Goal: Task Accomplishment & Management: Use online tool/utility

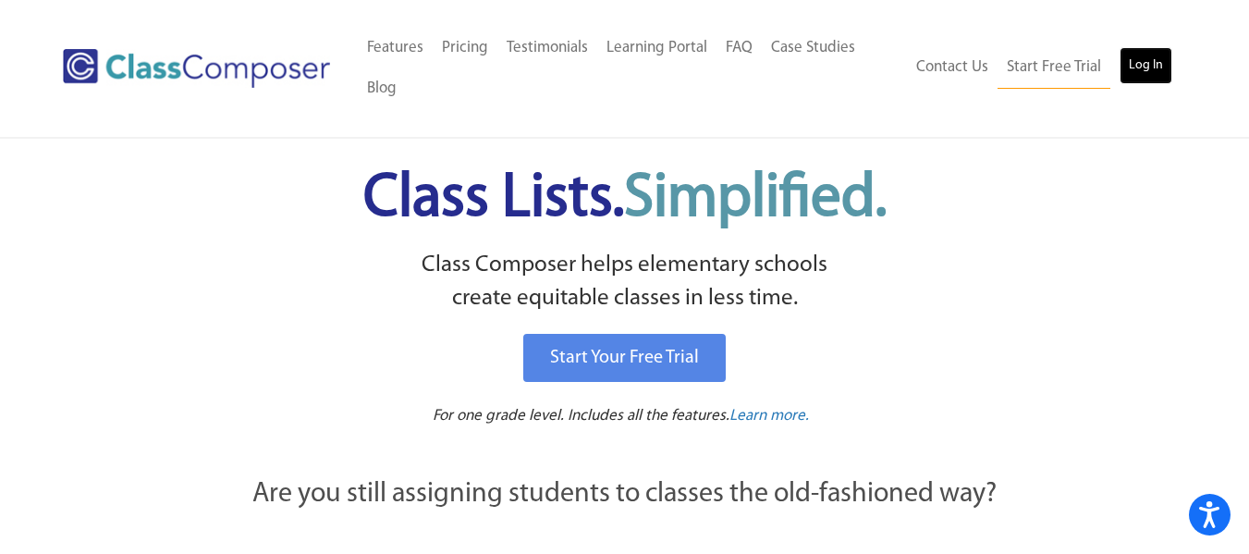
click at [1143, 47] on link "Log In" at bounding box center [1146, 65] width 53 height 37
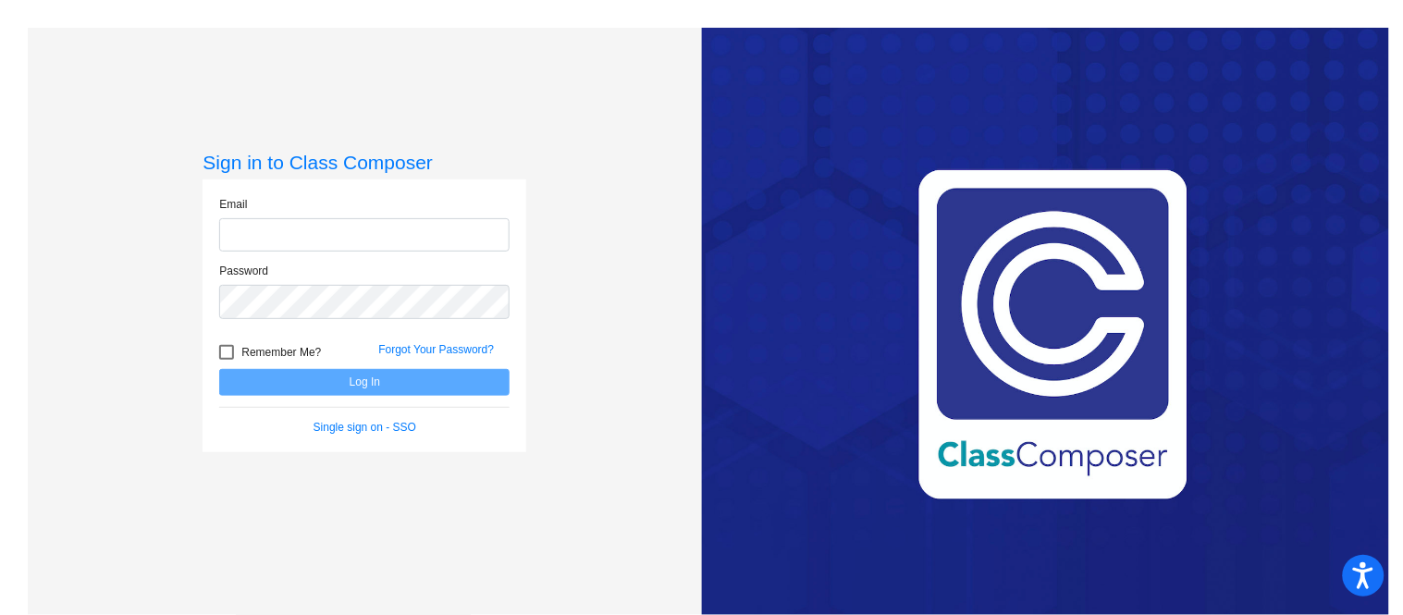
type input "tvessecchia@lehsd.org"
click at [375, 388] on button "Log In" at bounding box center [364, 382] width 290 height 27
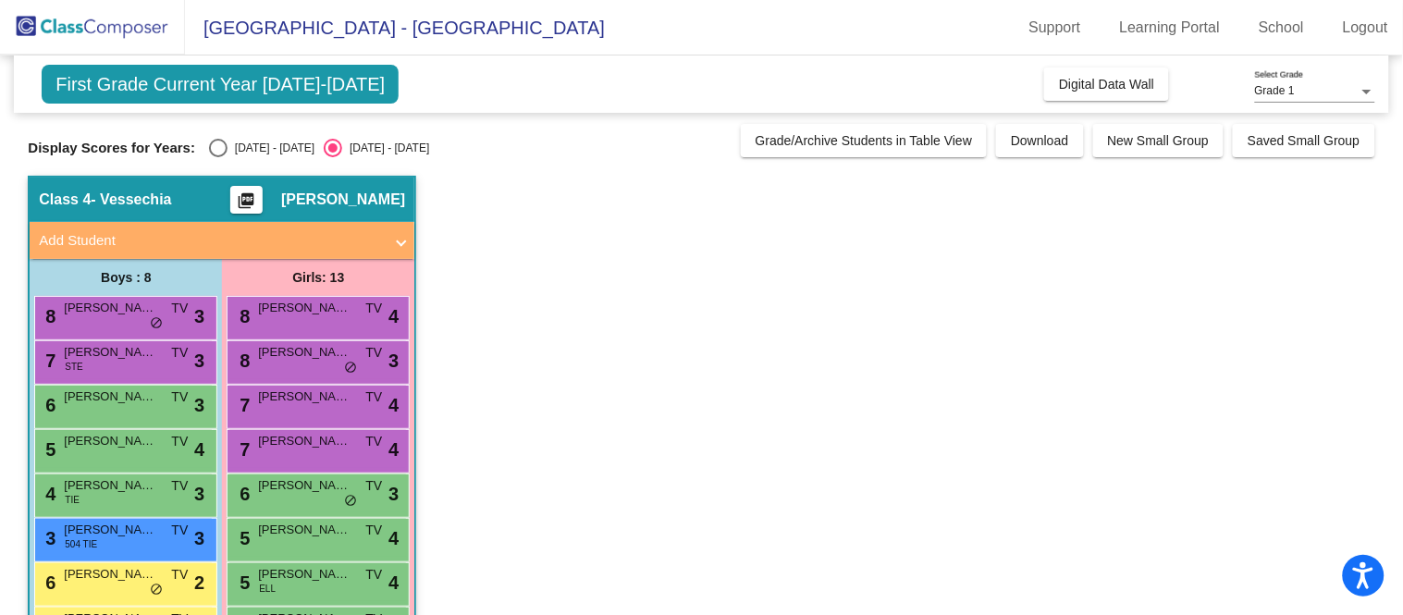
scroll to position [285, 0]
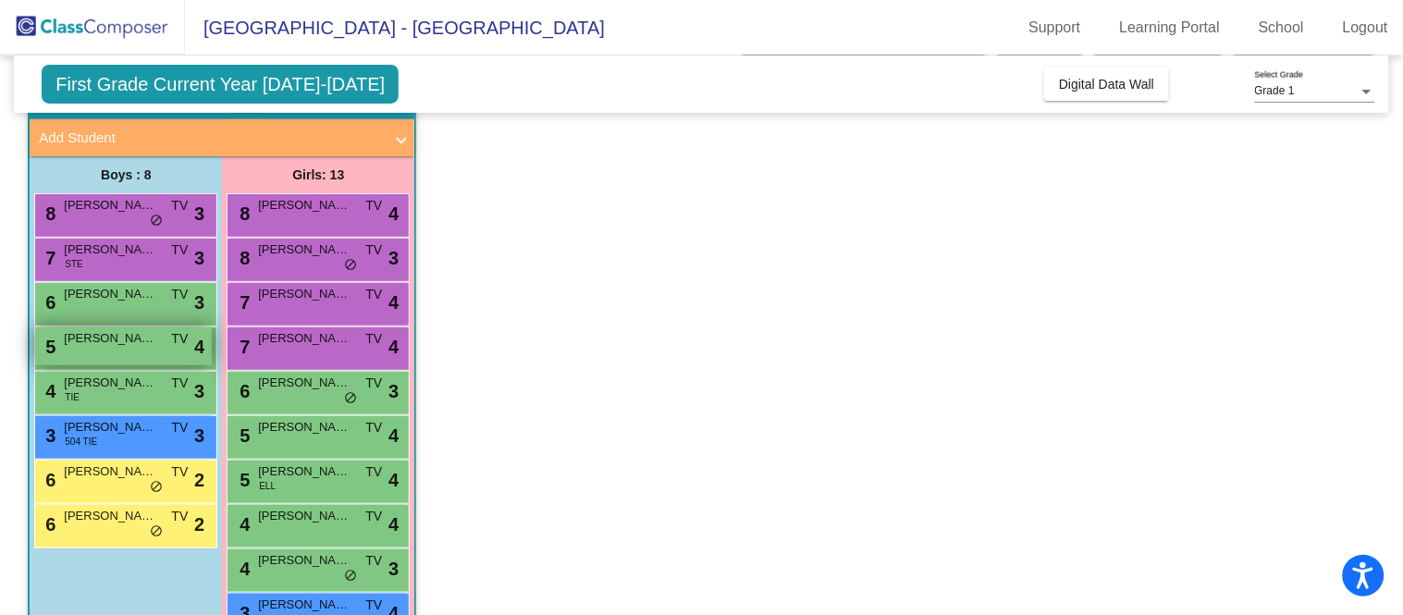
click at [102, 355] on div "5 Finnegan Blank TV lock do_not_disturb_alt 4" at bounding box center [123, 346] width 177 height 38
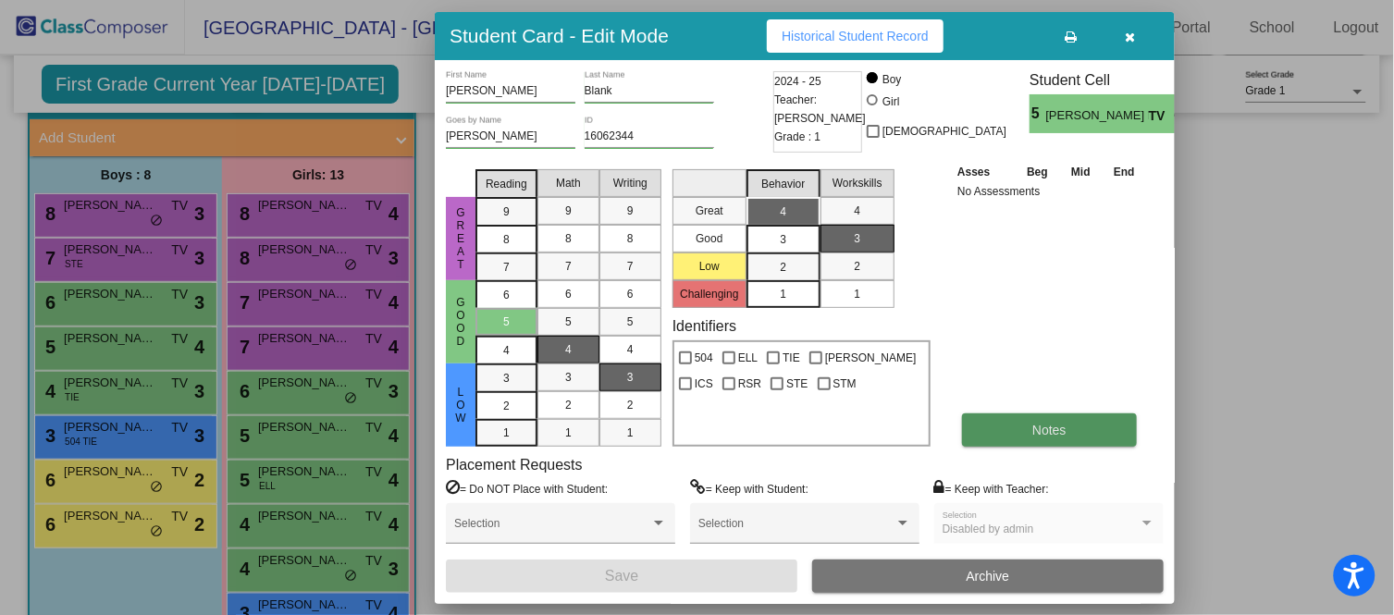
click at [1070, 433] on button "Notes" at bounding box center [1049, 429] width 175 height 33
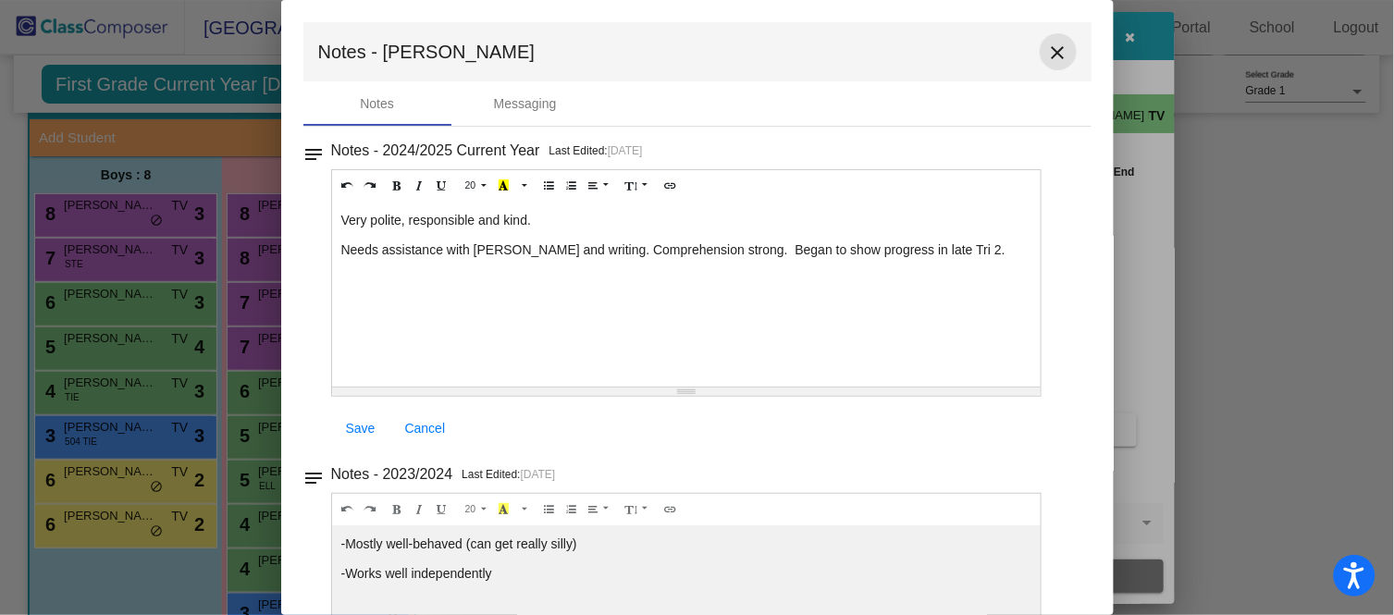
click at [1047, 55] on mat-icon "close" at bounding box center [1058, 53] width 22 height 22
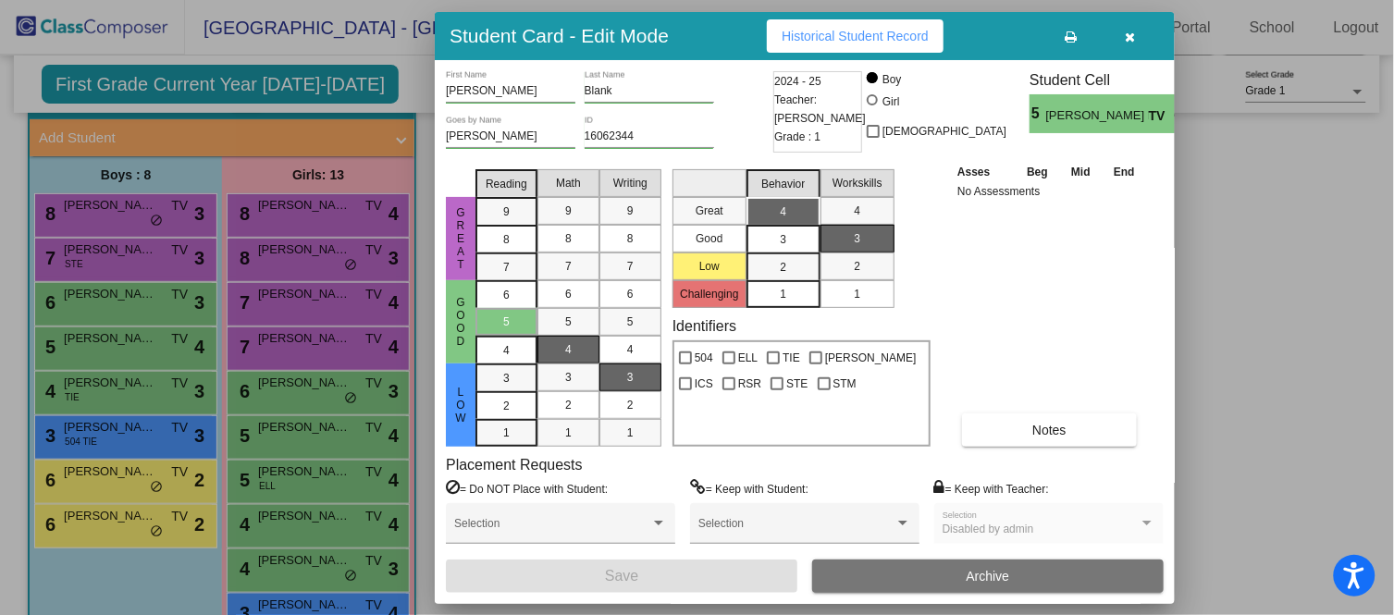
click at [1134, 40] on icon "button" at bounding box center [1130, 37] width 10 height 13
